Goal: Information Seeking & Learning: Learn about a topic

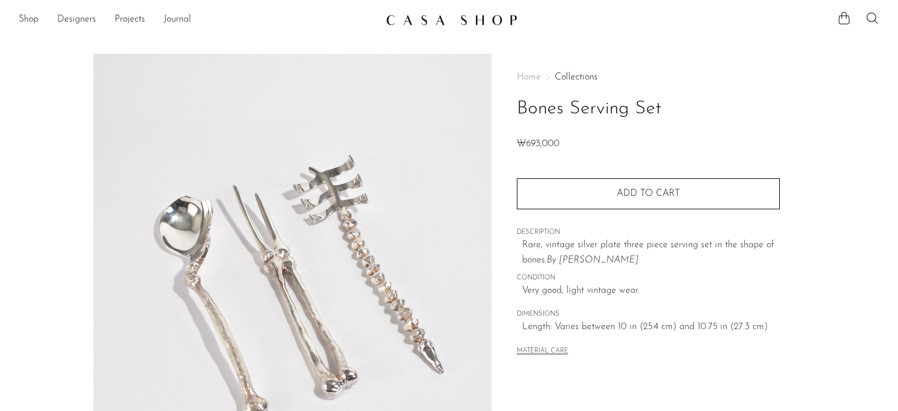
click at [823, 254] on section "Bones Serving Set ₩693,000" at bounding box center [449, 329] width 898 height 551
click at [30, 18] on link "Shop" at bounding box center [29, 19] width 20 height 15
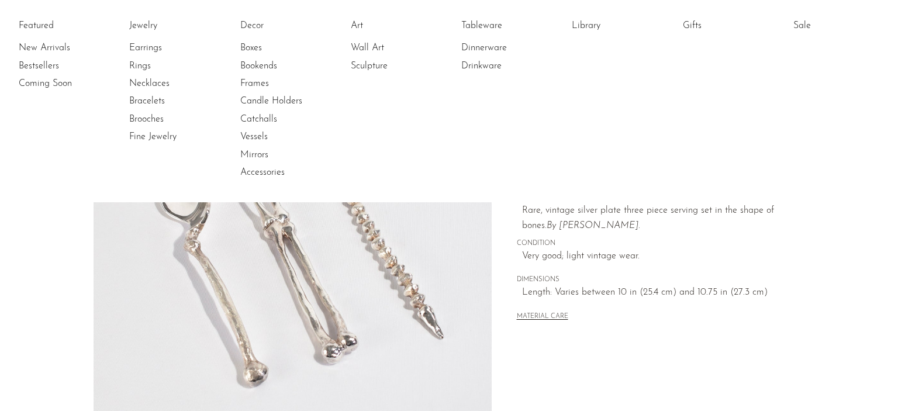
scroll to position [350, 0]
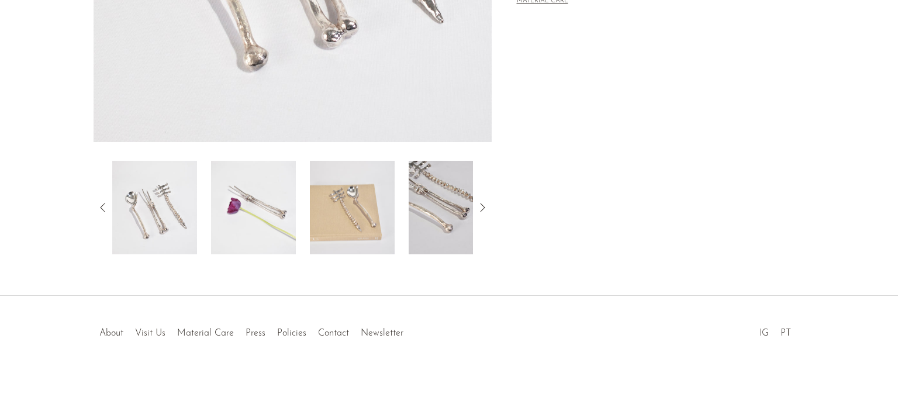
click at [153, 334] on body "Shop Featured New Arrivals Bestsellers" at bounding box center [449, 30] width 898 height 761
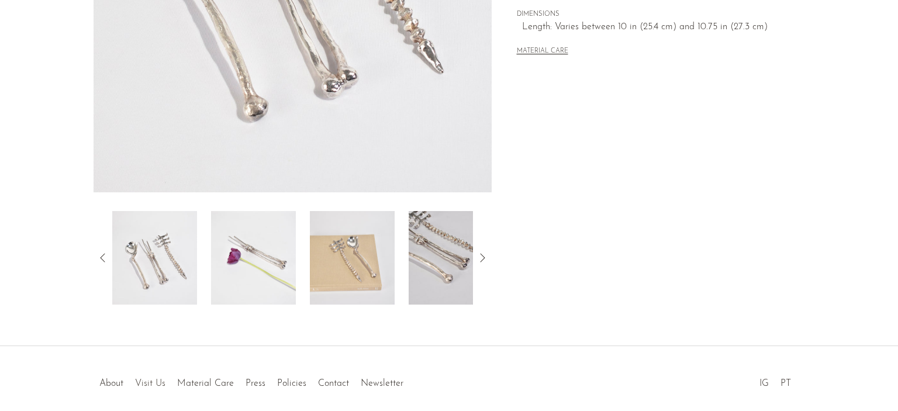
scroll to position [292, 0]
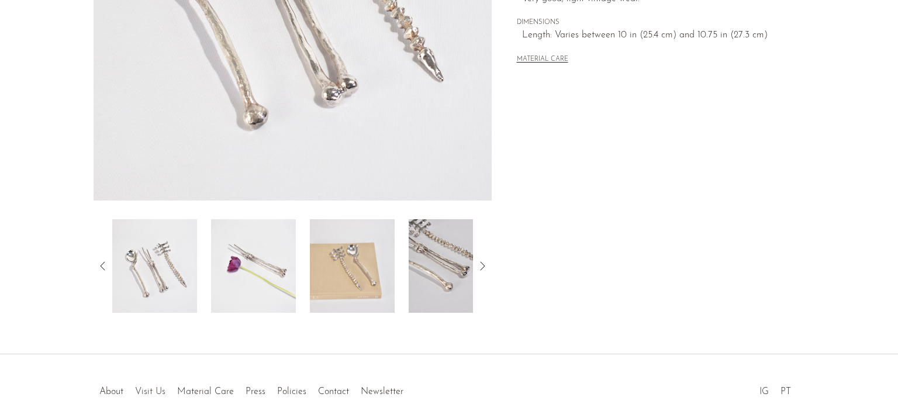
click at [147, 392] on link "Visit Us" at bounding box center [150, 391] width 30 height 9
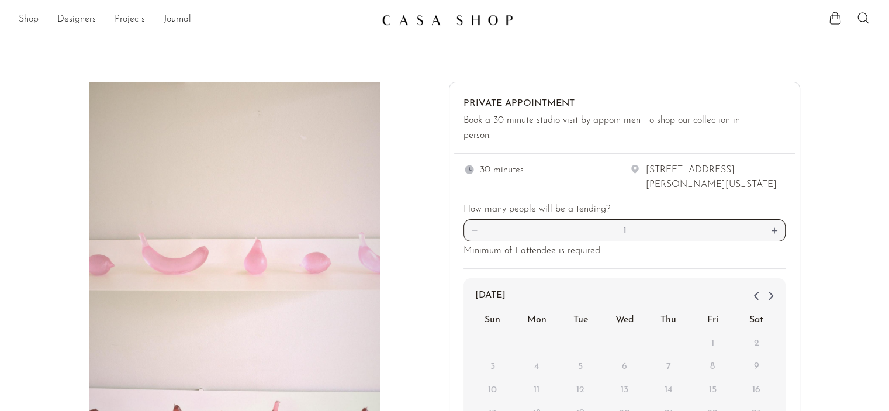
click at [33, 18] on link "Shop" at bounding box center [29, 19] width 20 height 15
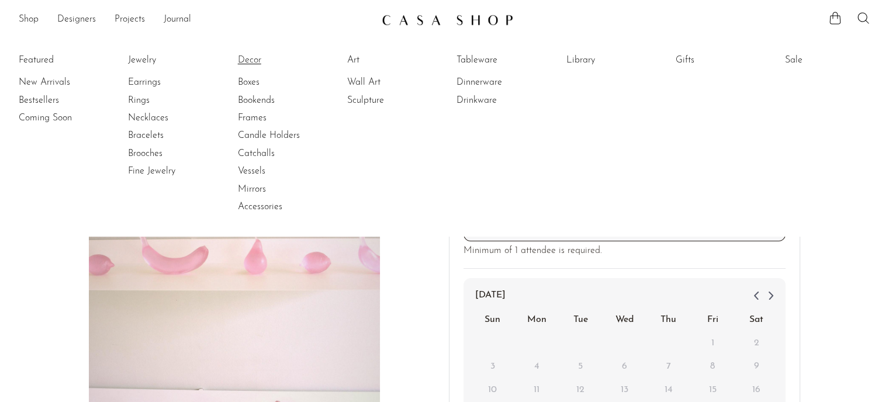
click at [260, 63] on link "Decor" at bounding box center [282, 60] width 88 height 13
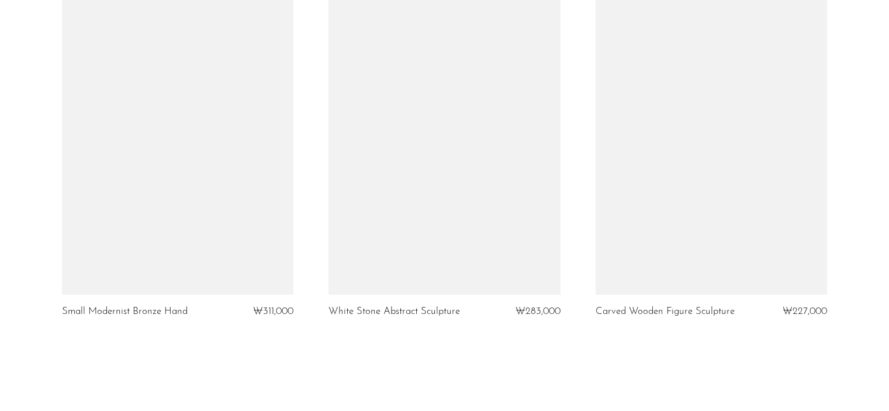
scroll to position [4491, 0]
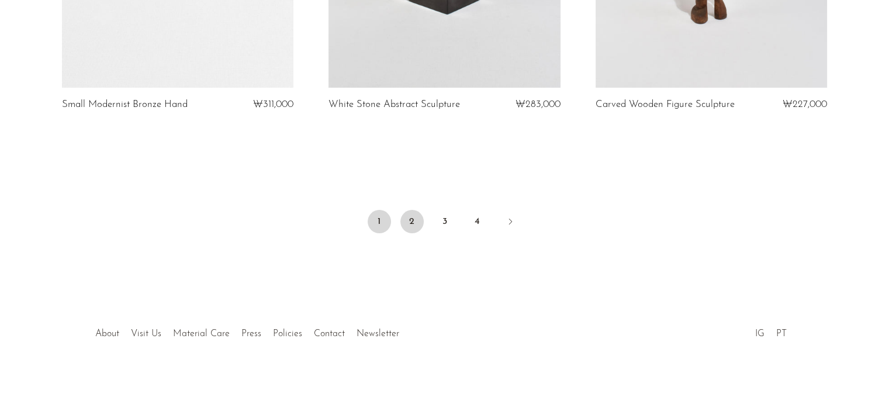
click at [414, 217] on link "2" at bounding box center [411, 221] width 23 height 23
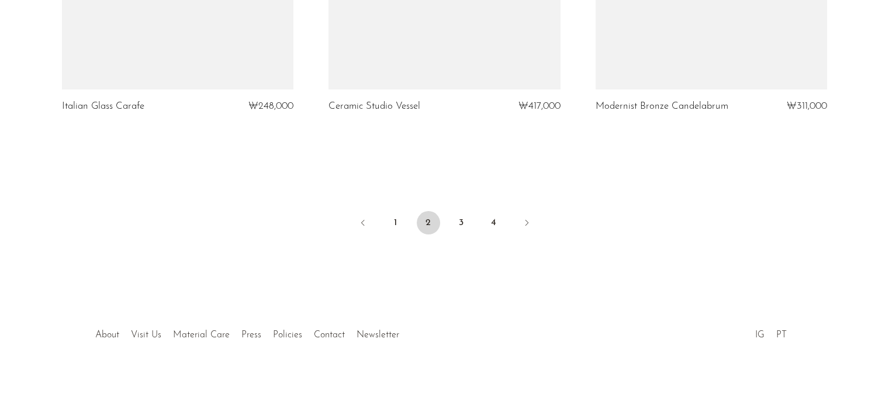
scroll to position [4481, 0]
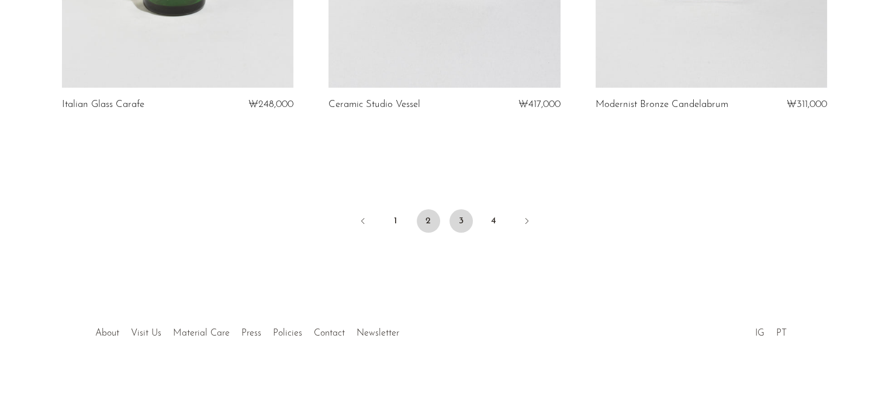
click at [462, 225] on link "3" at bounding box center [461, 220] width 23 height 23
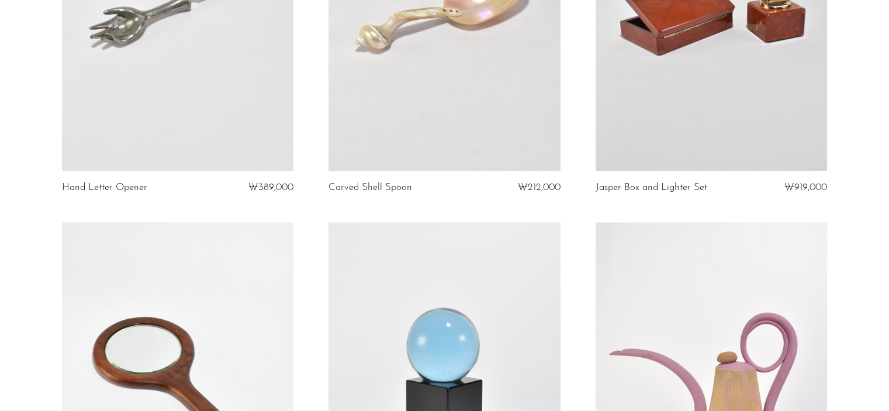
scroll to position [1780, 0]
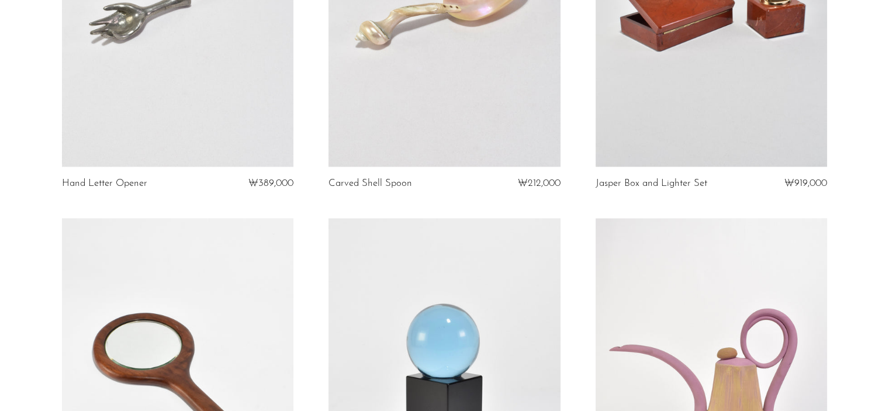
click at [145, 109] on link at bounding box center [178, 4] width 232 height 324
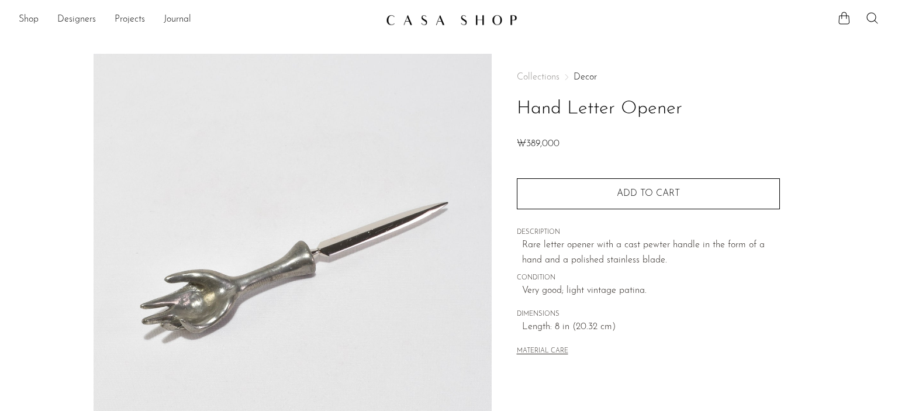
drag, startPoint x: 526, startPoint y: 102, endPoint x: 679, endPoint y: 102, distance: 153.2
click at [679, 102] on div "Collections Decor Hand Letter Opener ₩389,000 Quantity 1 Add to cart" at bounding box center [648, 329] width 313 height 551
copy h1 "Hand Letter Opener"
click at [119, 18] on link "Projects" at bounding box center [130, 19] width 30 height 15
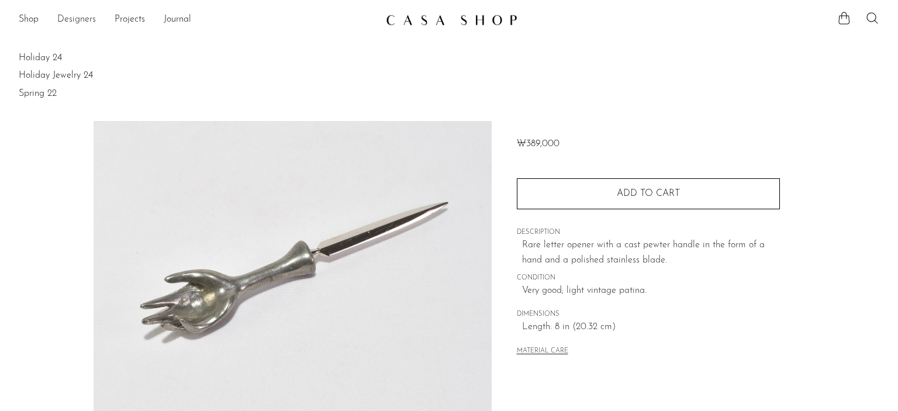
click at [74, 16] on link "Designers" at bounding box center [76, 19] width 39 height 15
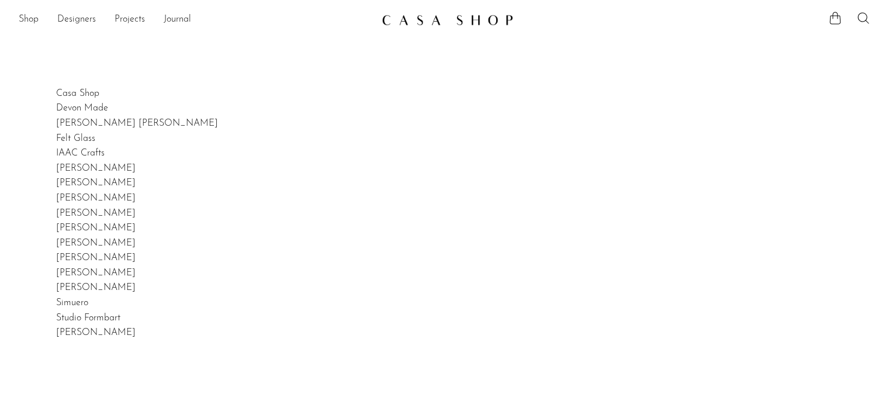
click at [23, 20] on link "Shop" at bounding box center [29, 19] width 20 height 15
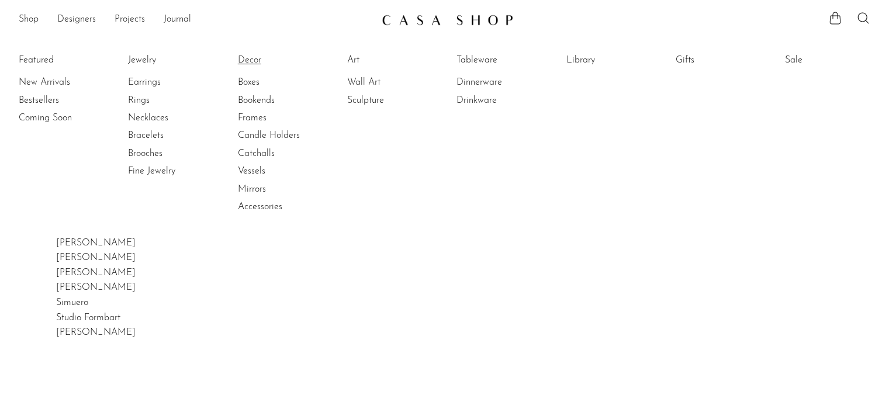
click at [263, 61] on link "Decor" at bounding box center [282, 60] width 88 height 13
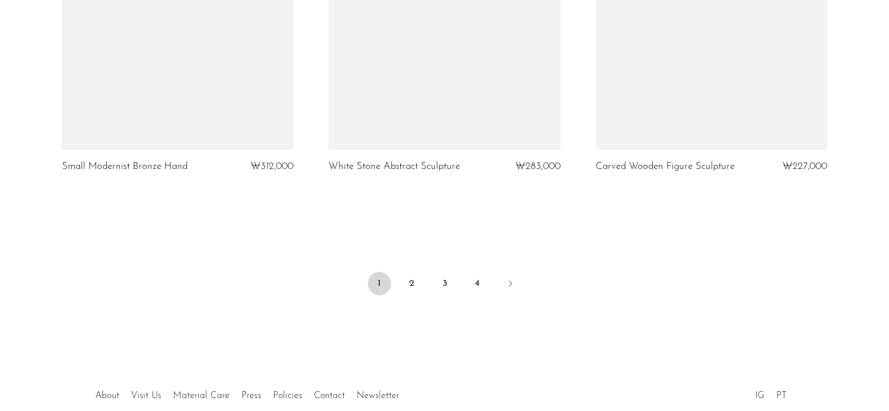
scroll to position [4491, 0]
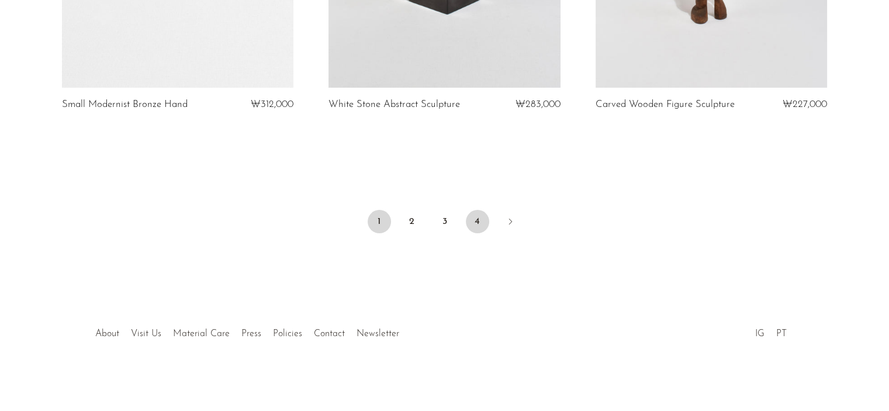
click at [469, 225] on link "4" at bounding box center [477, 221] width 23 height 23
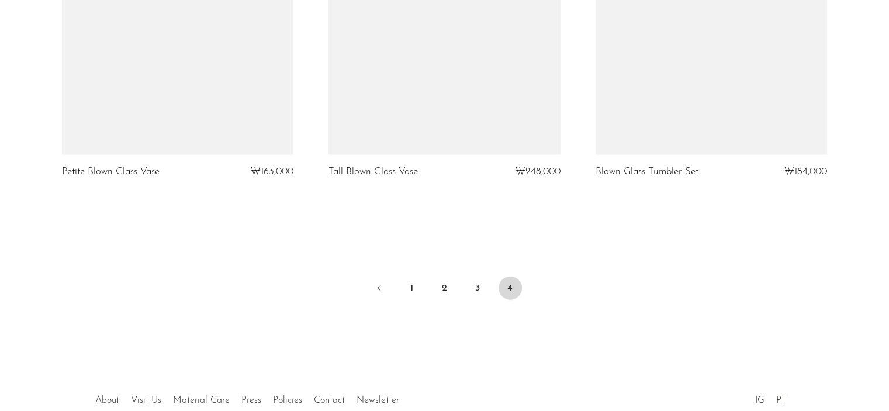
scroll to position [2666, 0]
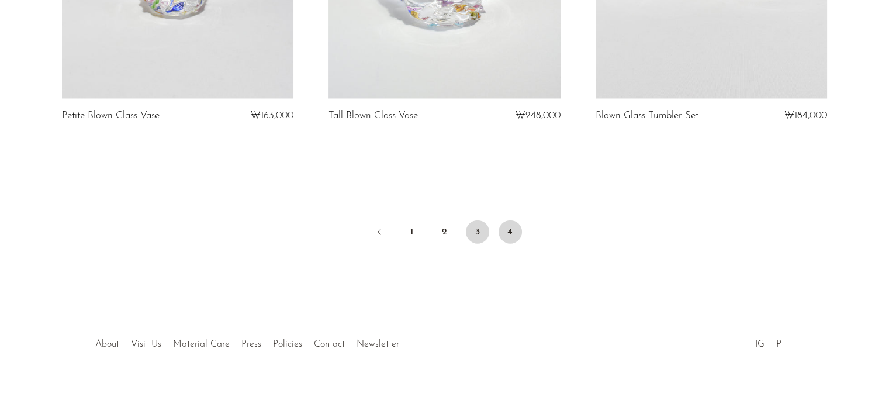
click at [482, 220] on link "3" at bounding box center [477, 231] width 23 height 23
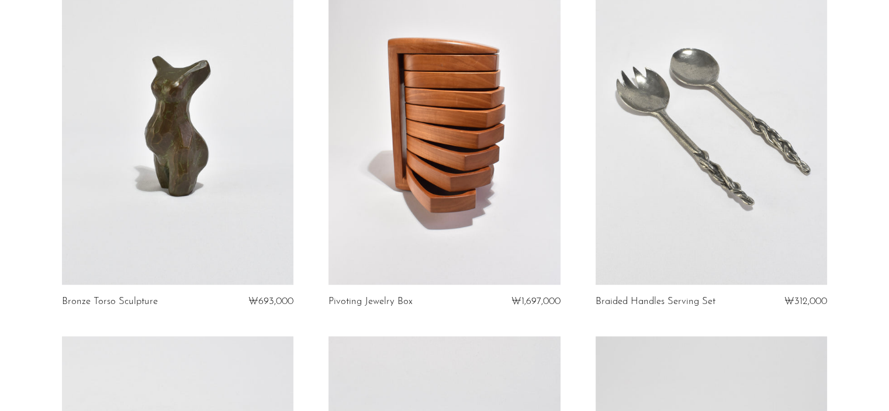
scroll to position [1403, 0]
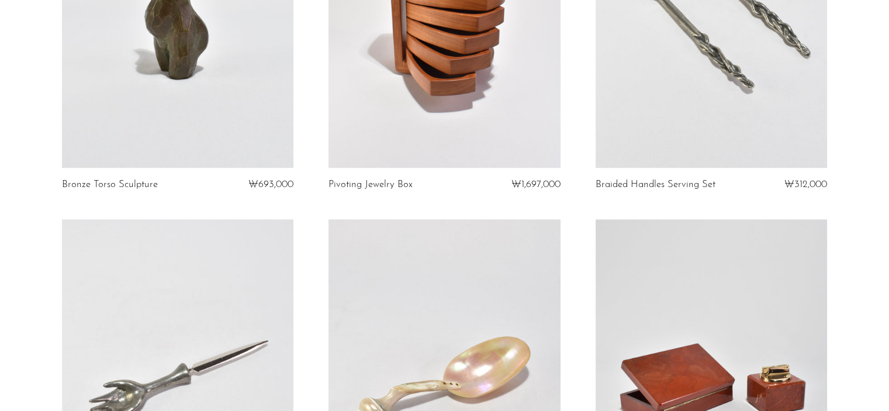
click at [695, 102] on link at bounding box center [712, 5] width 232 height 324
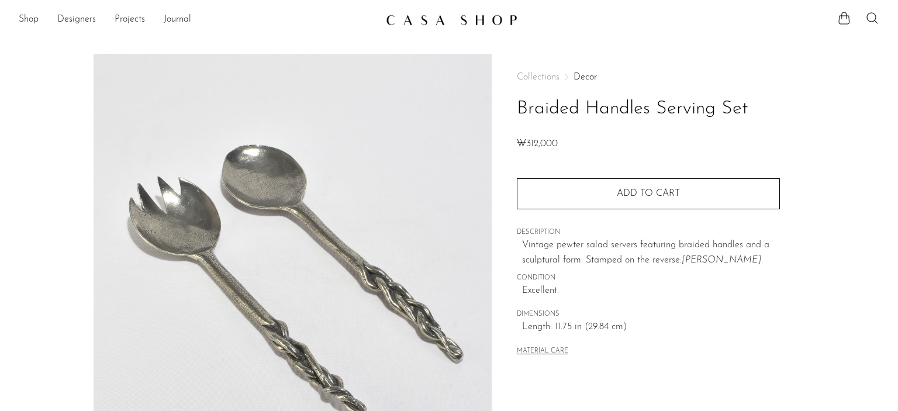
drag, startPoint x: 514, startPoint y: 112, endPoint x: 790, endPoint y: 116, distance: 276.6
click at [790, 116] on div "Collections Decor Braided Handles Serving Set ₩312,000 Quantity 1 Add to cart" at bounding box center [648, 329] width 313 height 551
click at [792, 149] on div "Collections Decor Braided Handles Serving Set ₩312,000 Quantity 1 Add to cart" at bounding box center [648, 329] width 313 height 551
